Goal: Task Accomplishment & Management: Use online tool/utility

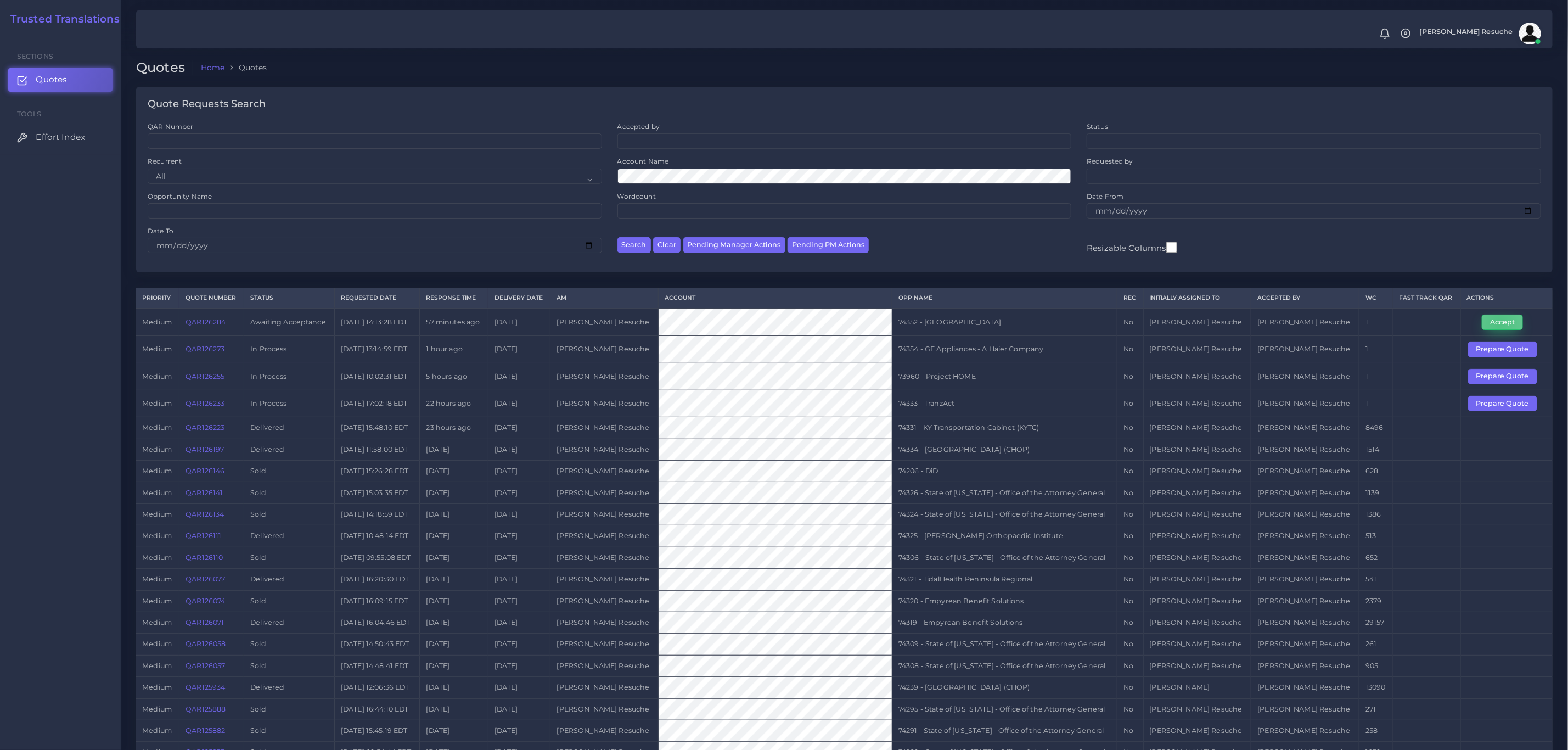
click at [1496, 326] on button "Accept" at bounding box center [1502, 322] width 41 height 15
click at [942, 323] on td "74352 - [GEOGRAPHIC_DATA]" at bounding box center [1005, 322] width 225 height 27
copy tr "74352 - [GEOGRAPHIC_DATA]"
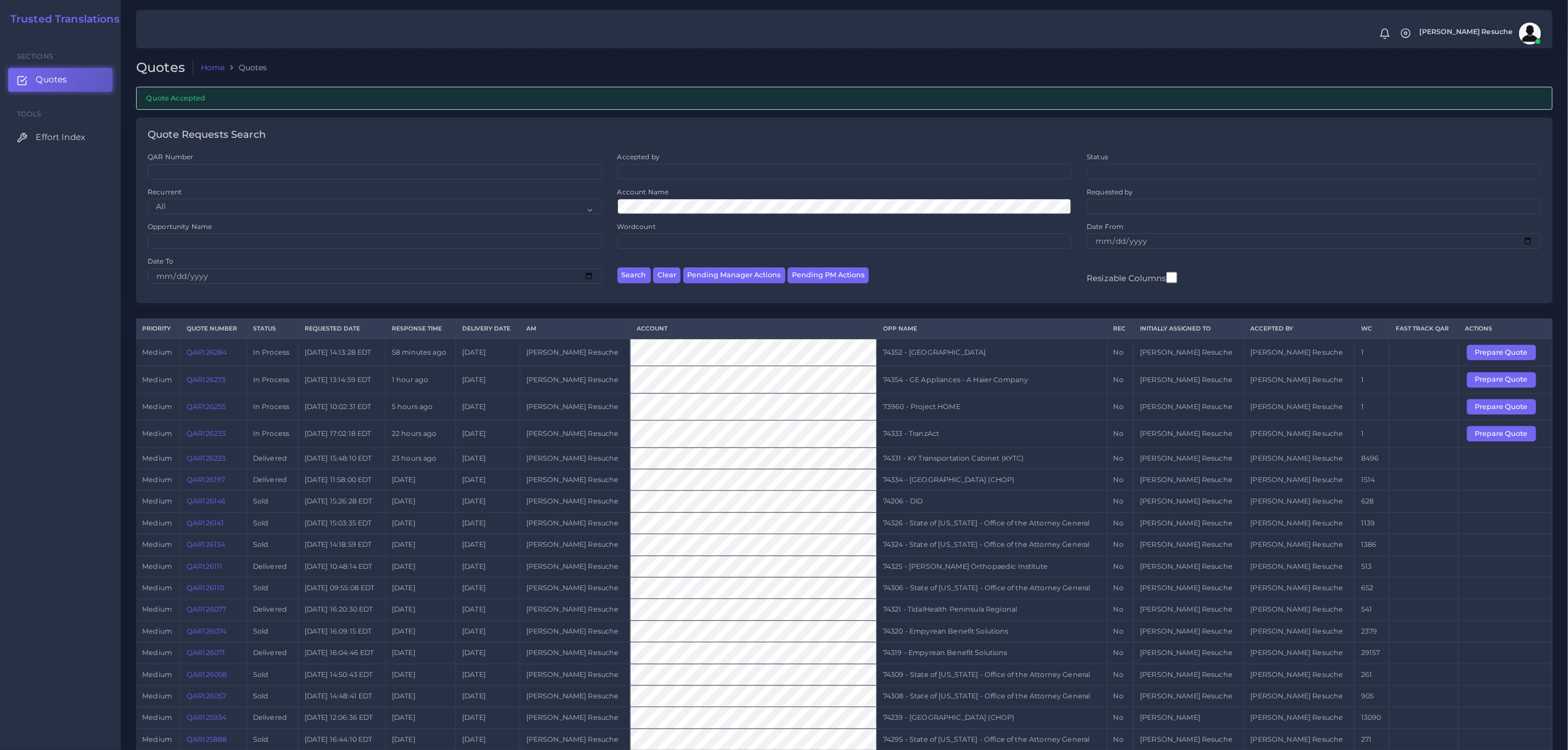
click at [1334, 512] on td "[PERSON_NAME] Resuche" at bounding box center [1299, 501] width 110 height 21
click at [1491, 440] on button "Prepare Quote" at bounding box center [1502, 433] width 69 height 15
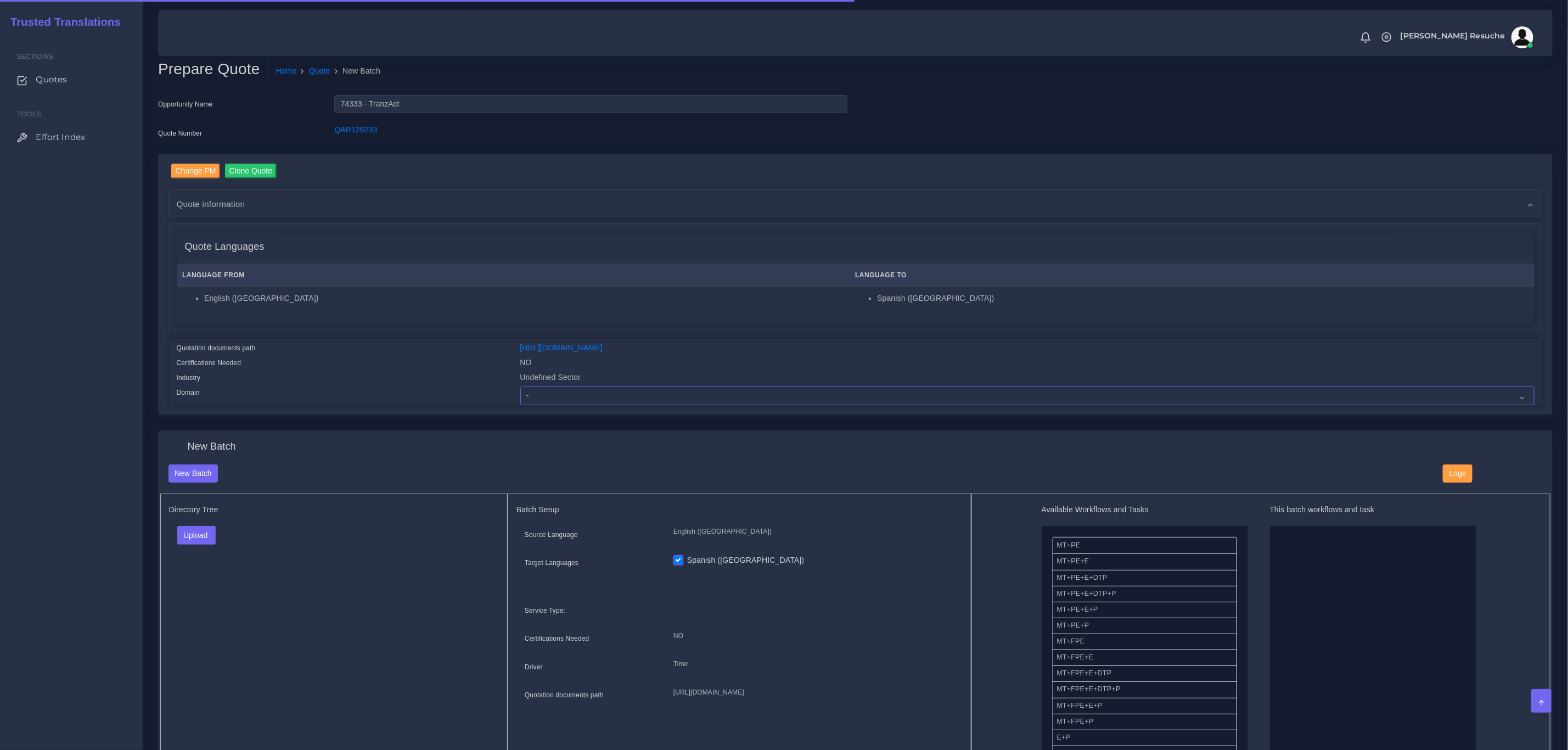
click at [583, 399] on select "- Advertising and Media Agriculture, Forestry and Fishing Architecture, Buildin…" at bounding box center [1027, 396] width 1014 height 19
select select "Healthcare and Health Sciences"
click at [520, 387] on select "- Advertising and Media Agriculture, Forestry and Fishing Architecture, Buildin…" at bounding box center [1027, 396] width 1014 height 19
click at [597, 398] on select "- Advertising and Media Agriculture, Forestry and Fishing Architecture, Buildin…" at bounding box center [1027, 396] width 1014 height 19
click at [187, 536] on button "Upload" at bounding box center [197, 535] width 39 height 19
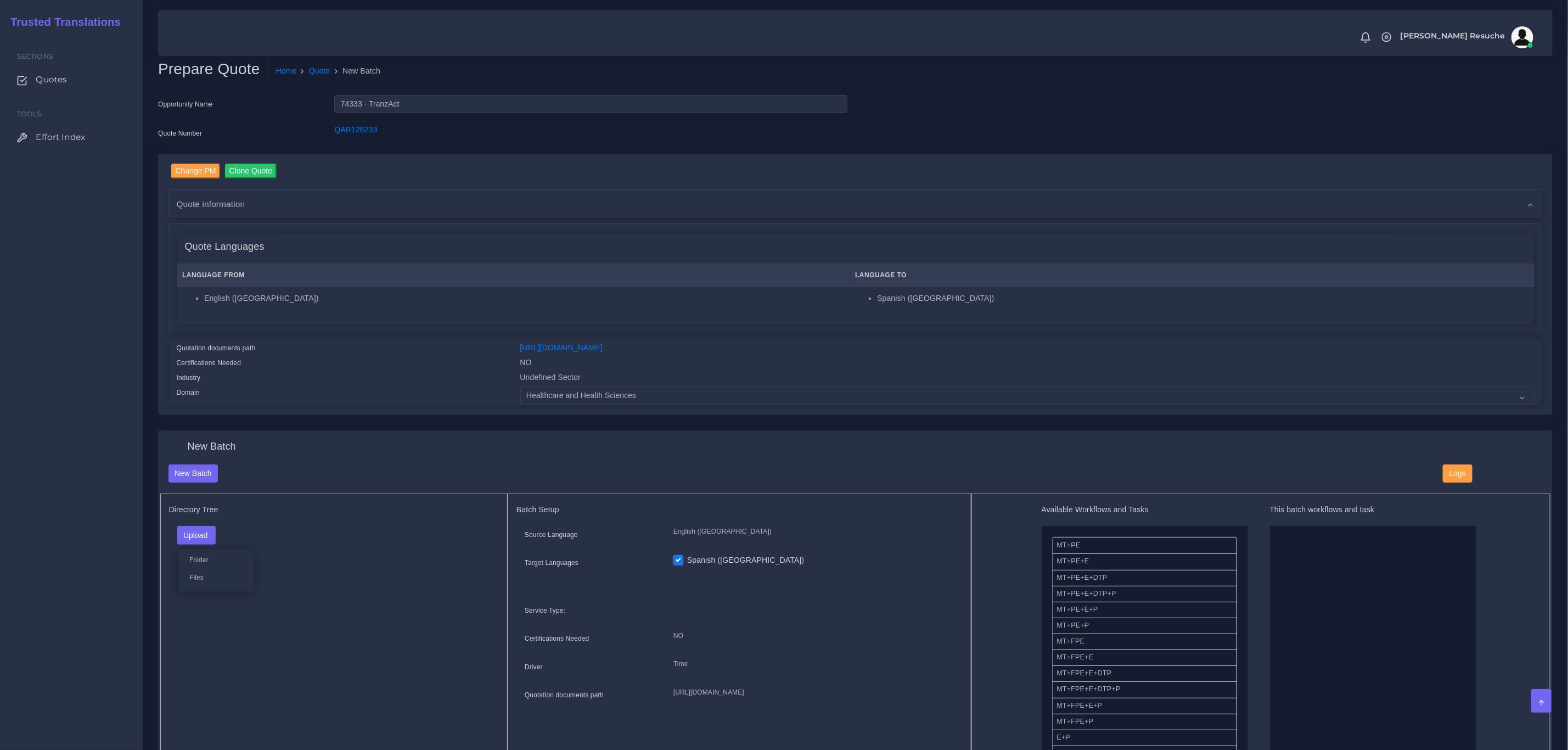
click at [215, 578] on label "Files" at bounding box center [215, 577] width 75 height 14
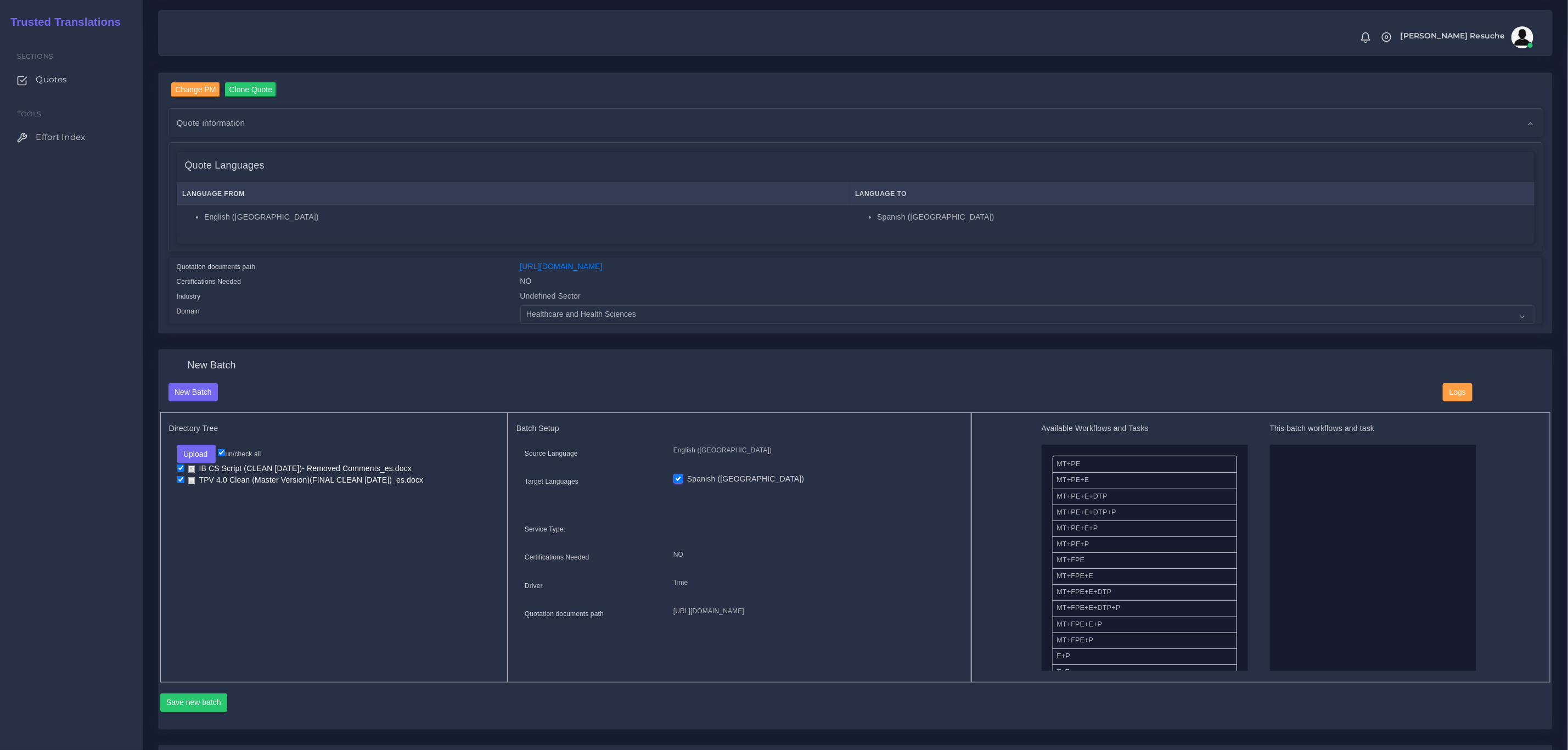
scroll to position [82, 0]
